Goal: Find specific page/section: Find specific page/section

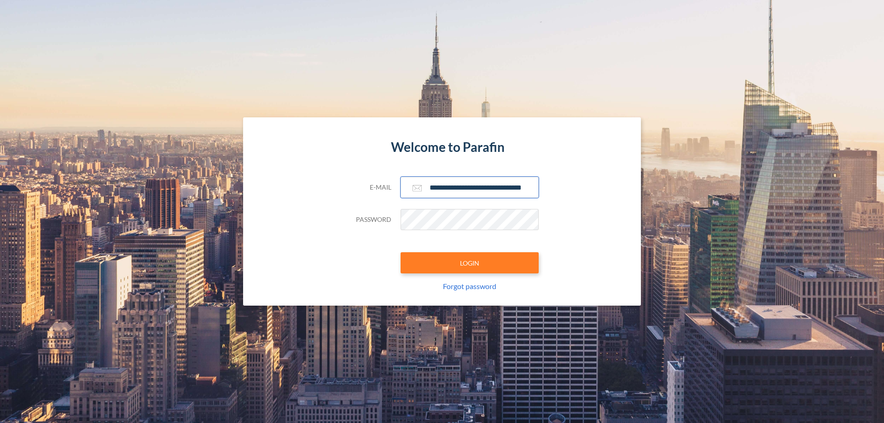
type input "**********"
click at [470, 263] on button "LOGIN" at bounding box center [470, 262] width 138 height 21
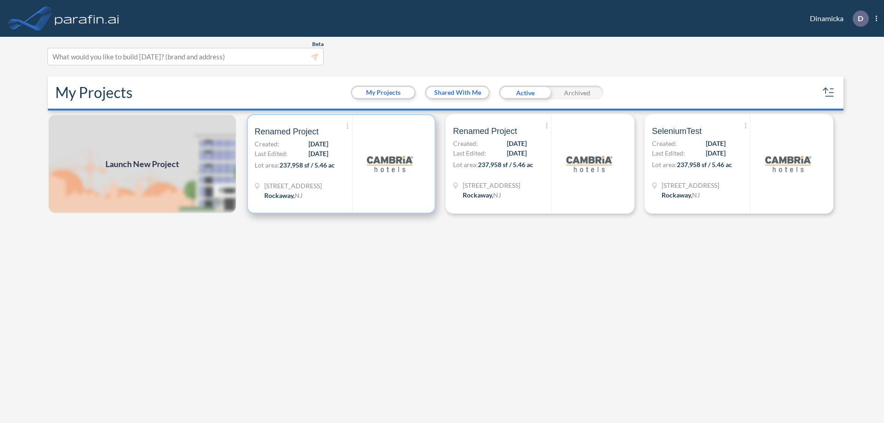
scroll to position [2, 0]
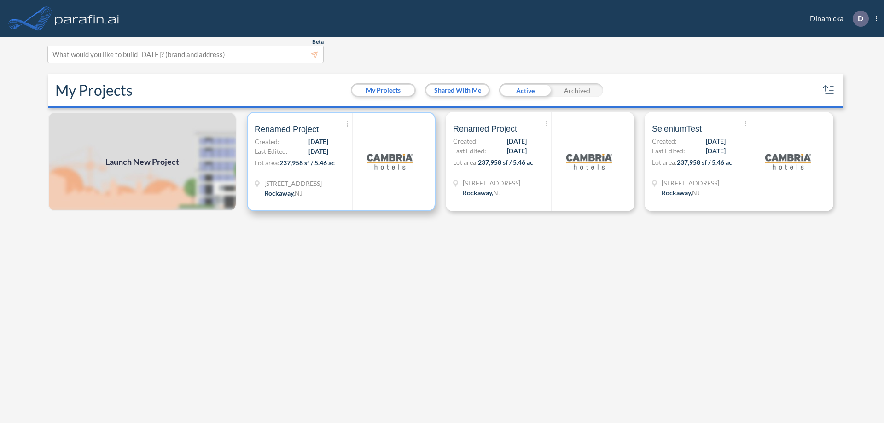
click at [341, 162] on p "Lot area: 237,958 sf / 5.46 ac" at bounding box center [304, 164] width 98 height 13
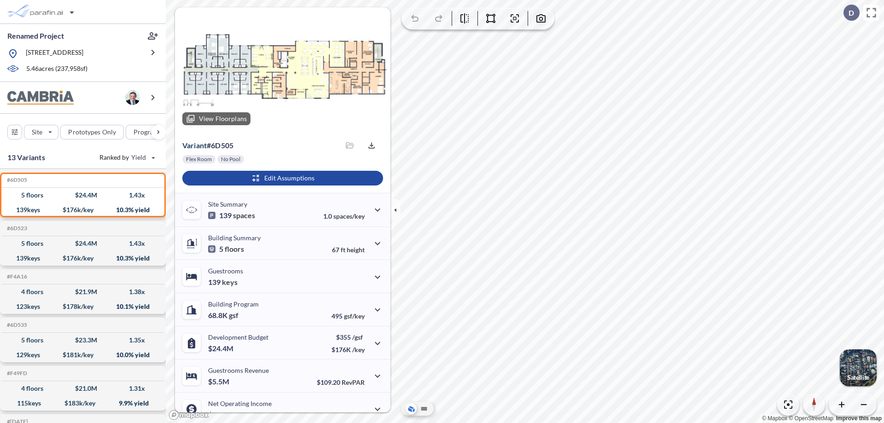
click at [281, 70] on div at bounding box center [283, 69] width 216 height 125
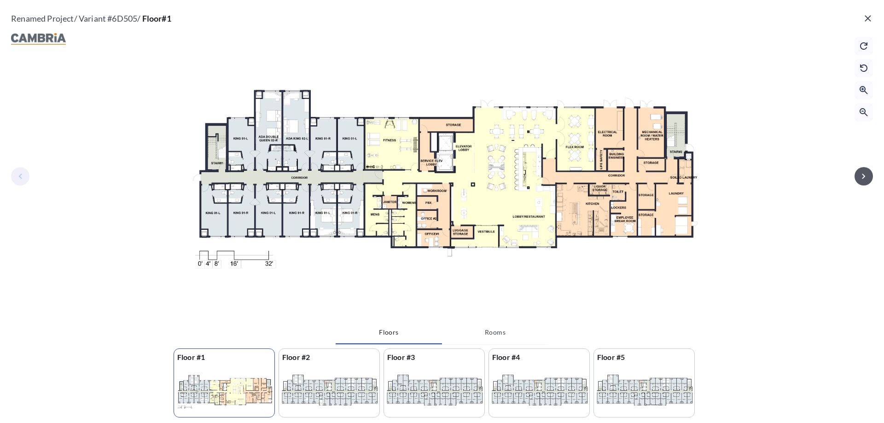
click at [864, 176] on icon "button" at bounding box center [863, 176] width 3 height 5
